Goal: Transaction & Acquisition: Purchase product/service

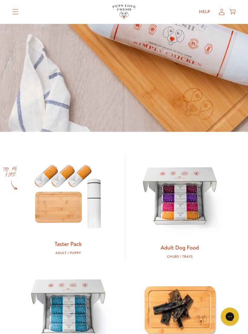
scroll to position [129, 0]
click at [184, 247] on link "Adult Dog Food" at bounding box center [180, 247] width 38 height 8
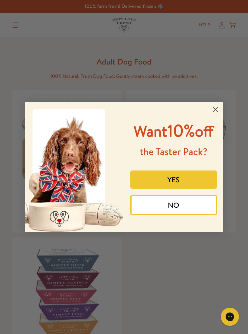
click at [215, 107] on icon "Close dialog" at bounding box center [215, 109] width 4 height 4
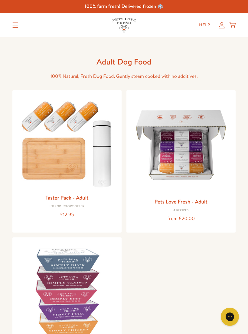
click at [192, 193] on img at bounding box center [181, 145] width 100 height 100
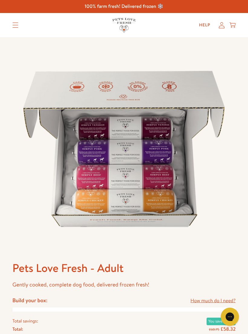
click at [16, 24] on icon "Translation missing: en.sections.header.menu" at bounding box center [15, 24] width 6 height 5
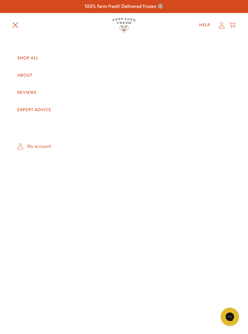
click at [30, 57] on link "Shop All" at bounding box center [123, 58] width 223 height 17
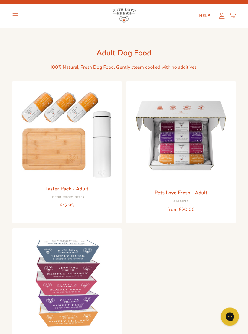
scroll to position [9, 0]
click at [77, 288] on img at bounding box center [67, 283] width 100 height 100
